Goal: Task Accomplishment & Management: Use online tool/utility

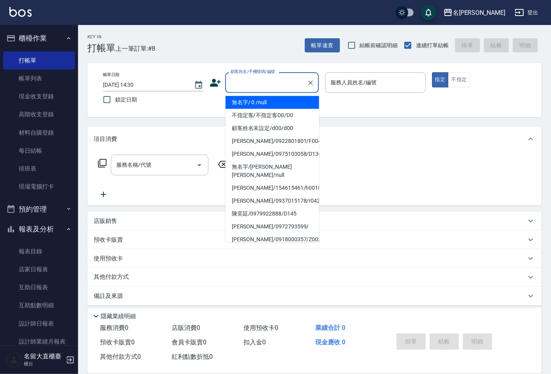
click at [251, 88] on input "顧客姓名/手機號碼/編號" at bounding box center [266, 83] width 75 height 14
click at [251, 99] on li "無名字/ 0 /null" at bounding box center [273, 102] width 94 height 13
type input "無名字/ 0 /null"
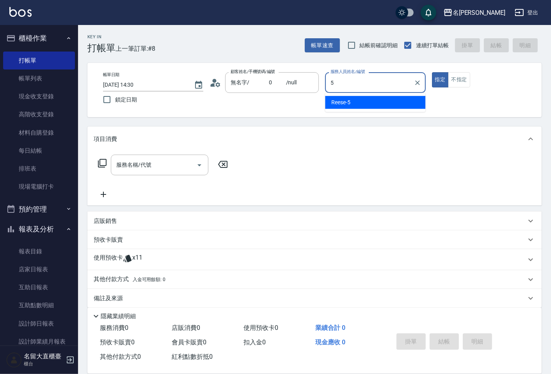
type input "[PERSON_NAME]-5"
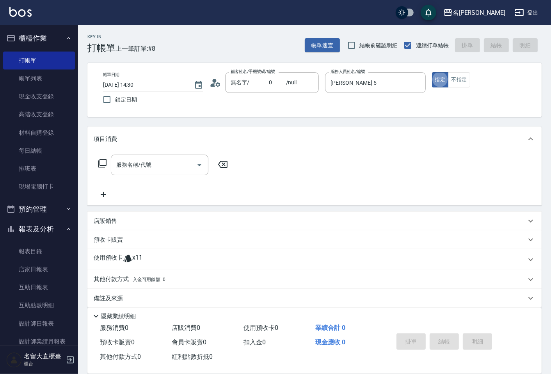
type button "true"
click at [465, 76] on button "不指定" at bounding box center [459, 79] width 22 height 15
drag, startPoint x: 158, startPoint y: 176, endPoint x: 163, endPoint y: 170, distance: 7.3
click at [158, 176] on div "服務名稱/代號 服務名稱/代號" at bounding box center [163, 177] width 139 height 44
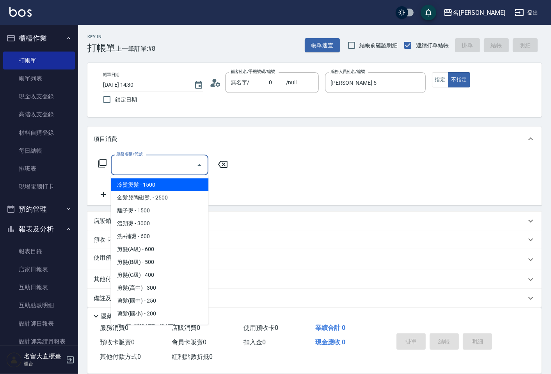
click at [165, 169] on input "服務名稱/代號" at bounding box center [153, 165] width 79 height 14
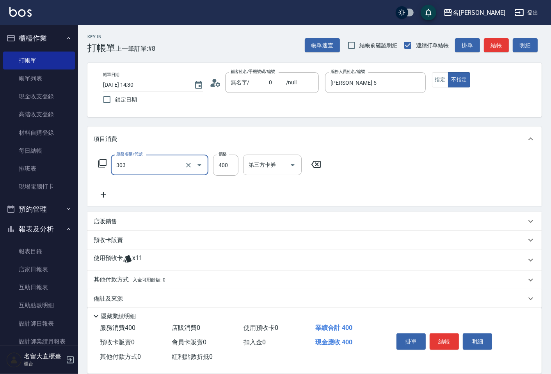
type input "剪髮(C級)(303)"
type input "350"
click at [488, 45] on button "結帳" at bounding box center [496, 45] width 25 height 14
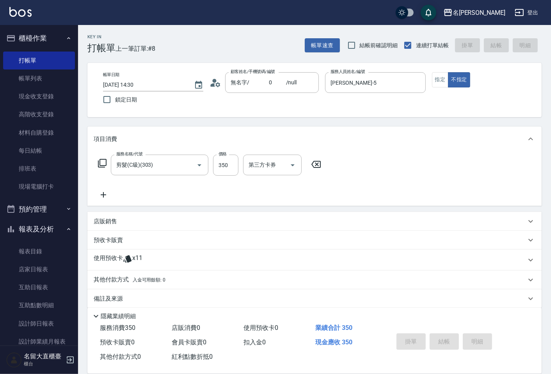
type input "[DATE] 15:17"
